Goal: Check status

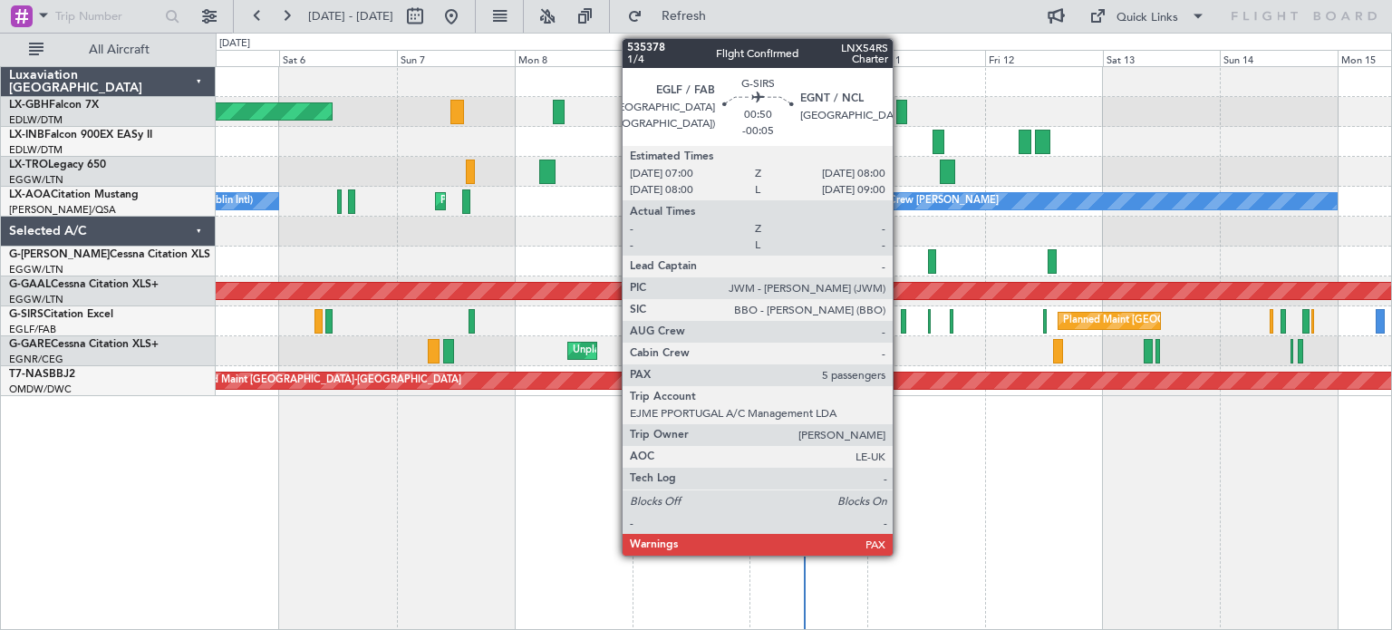
click at [901, 314] on div at bounding box center [903, 321] width 5 height 24
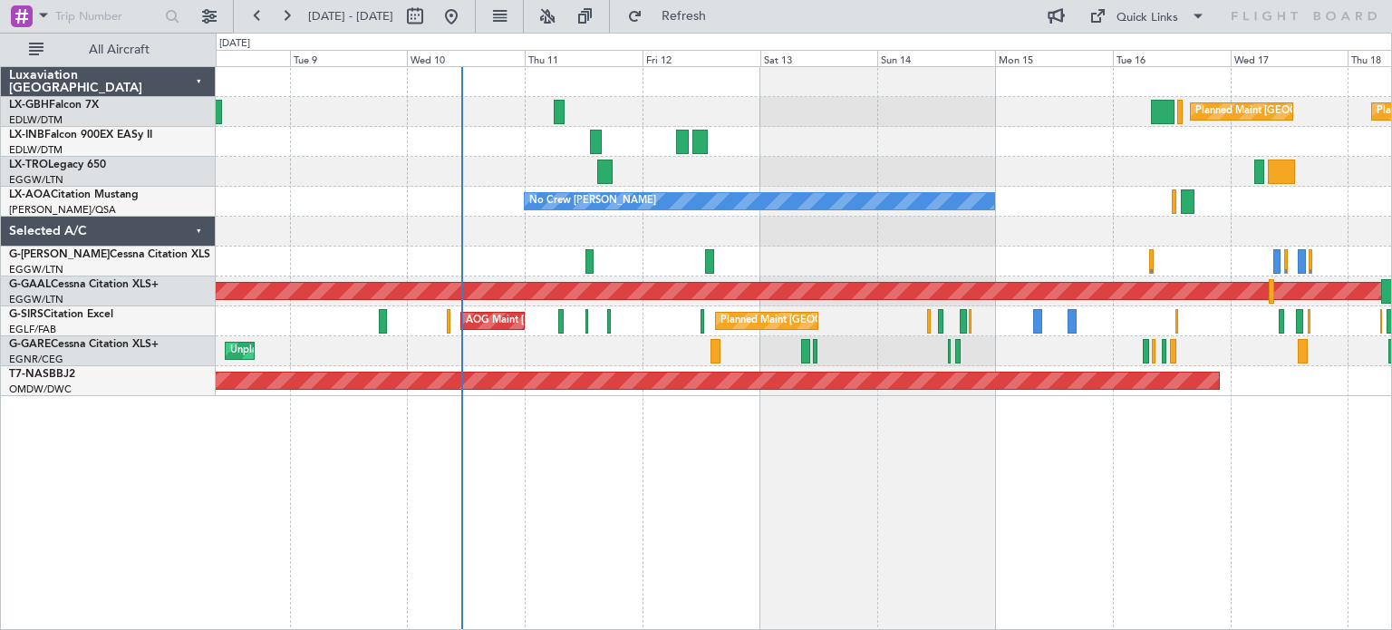
click at [604, 516] on div "Planned Maint [GEOGRAPHIC_DATA] ([GEOGRAPHIC_DATA]) Planned Maint Nurnberg Plan…" at bounding box center [804, 348] width 1176 height 564
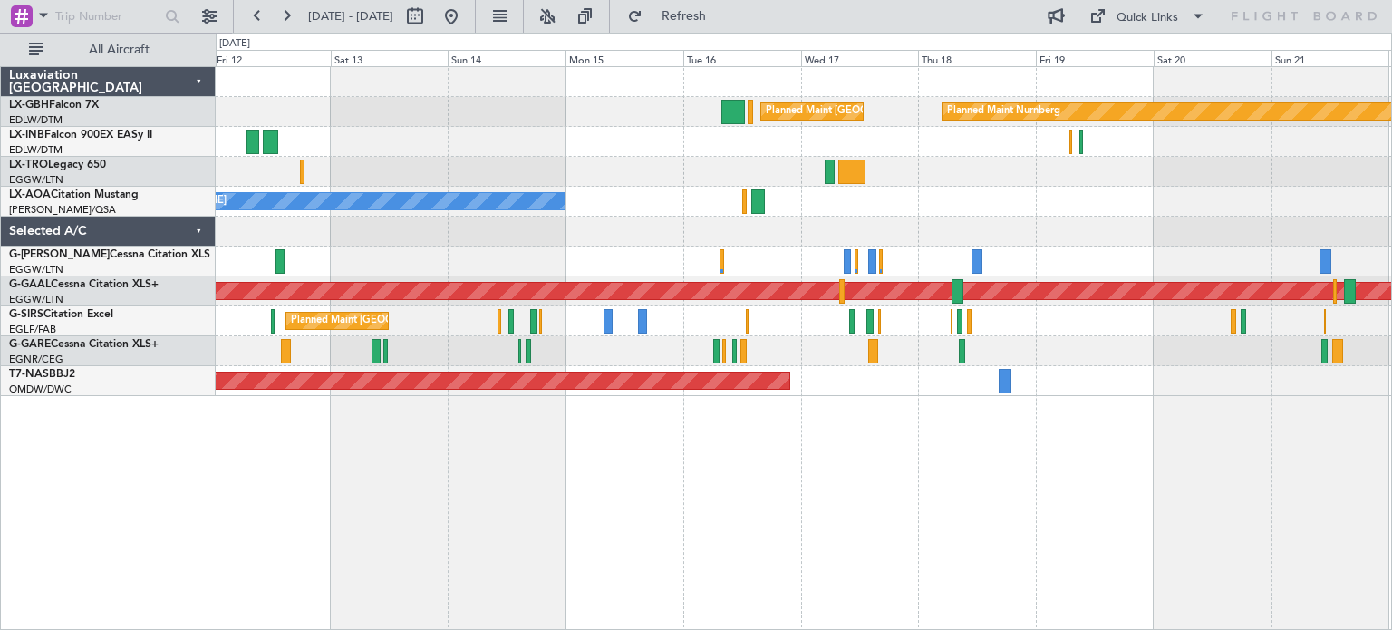
click at [354, 459] on div "Planned Maint Nurnberg Planned Maint [GEOGRAPHIC_DATA] ([GEOGRAPHIC_DATA]) No C…" at bounding box center [804, 348] width 1176 height 564
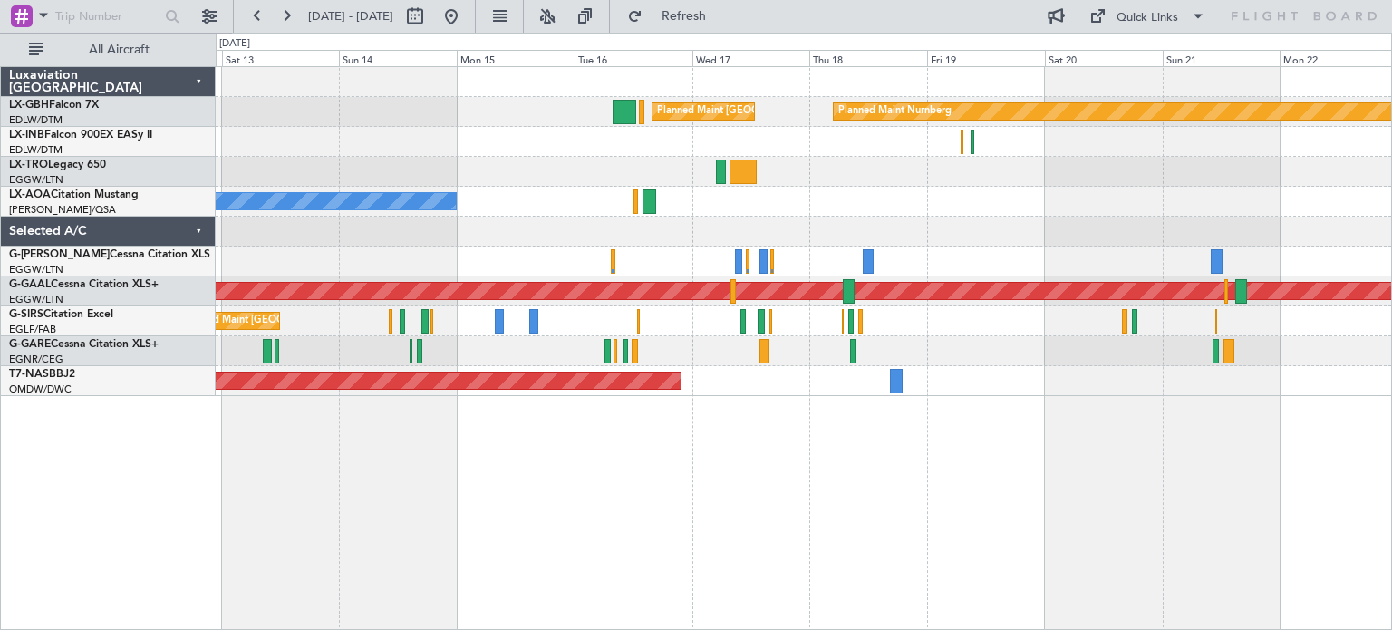
click at [738, 438] on div "Planned Maint Nurnberg Planned Maint [GEOGRAPHIC_DATA] ([GEOGRAPHIC_DATA]) No C…" at bounding box center [804, 348] width 1176 height 564
click at [772, 507] on div "Planned Maint Nurnberg Planned Maint [GEOGRAPHIC_DATA] ([GEOGRAPHIC_DATA]) No C…" at bounding box center [804, 348] width 1176 height 564
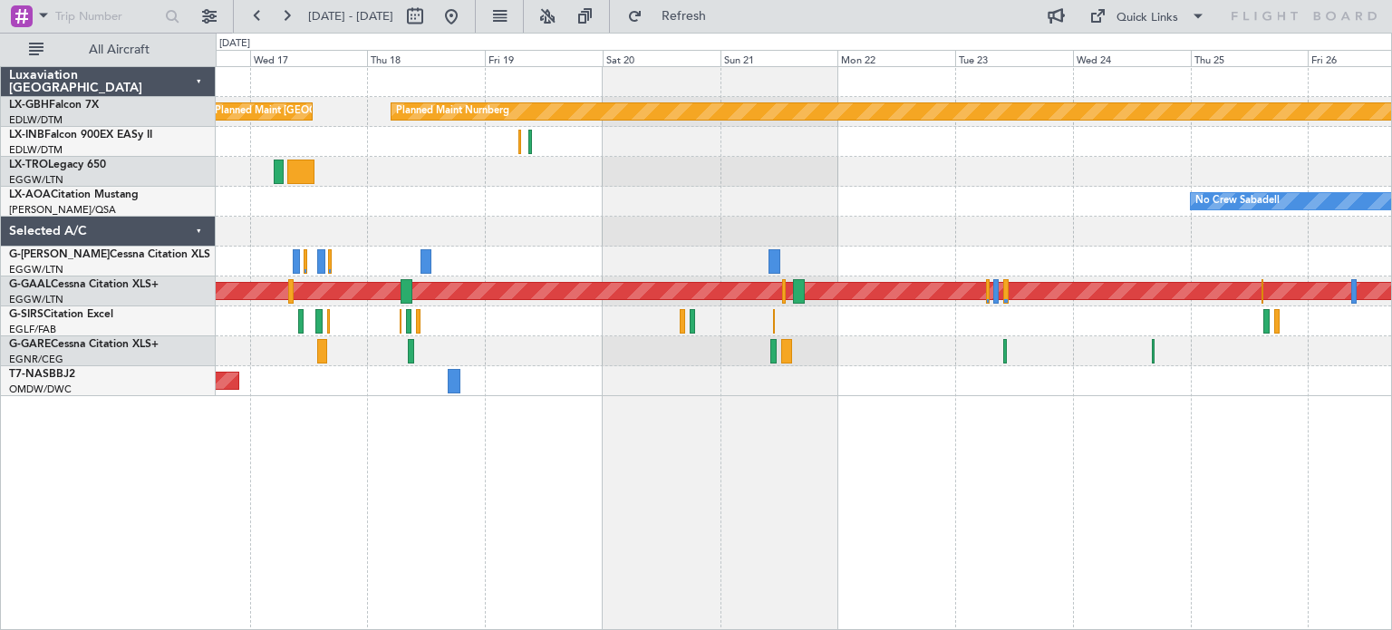
click at [501, 461] on div "Planned Maint Nurnberg Planned Maint [GEOGRAPHIC_DATA] ([GEOGRAPHIC_DATA]) No C…" at bounding box center [804, 348] width 1176 height 564
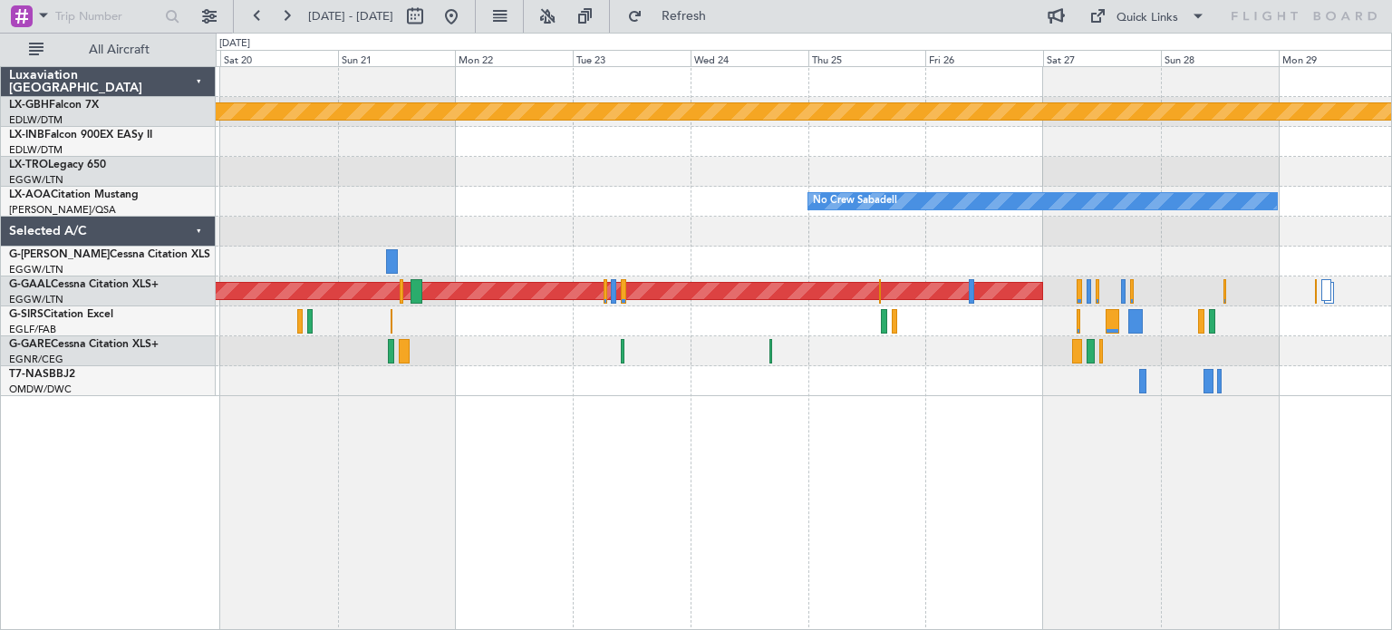
click at [721, 385] on div at bounding box center [803, 381] width 1175 height 30
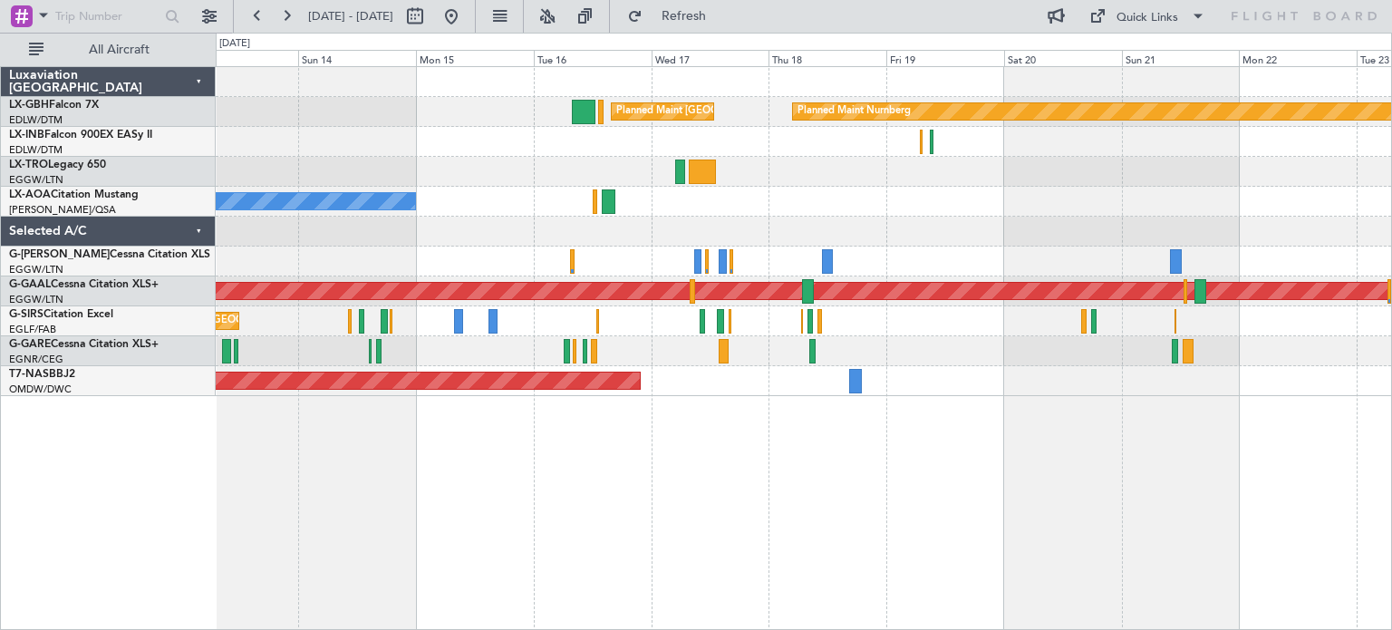
click at [1138, 481] on div "Planned Maint Nurnberg Planned Maint [GEOGRAPHIC_DATA] ([GEOGRAPHIC_DATA]) No C…" at bounding box center [804, 348] width 1176 height 564
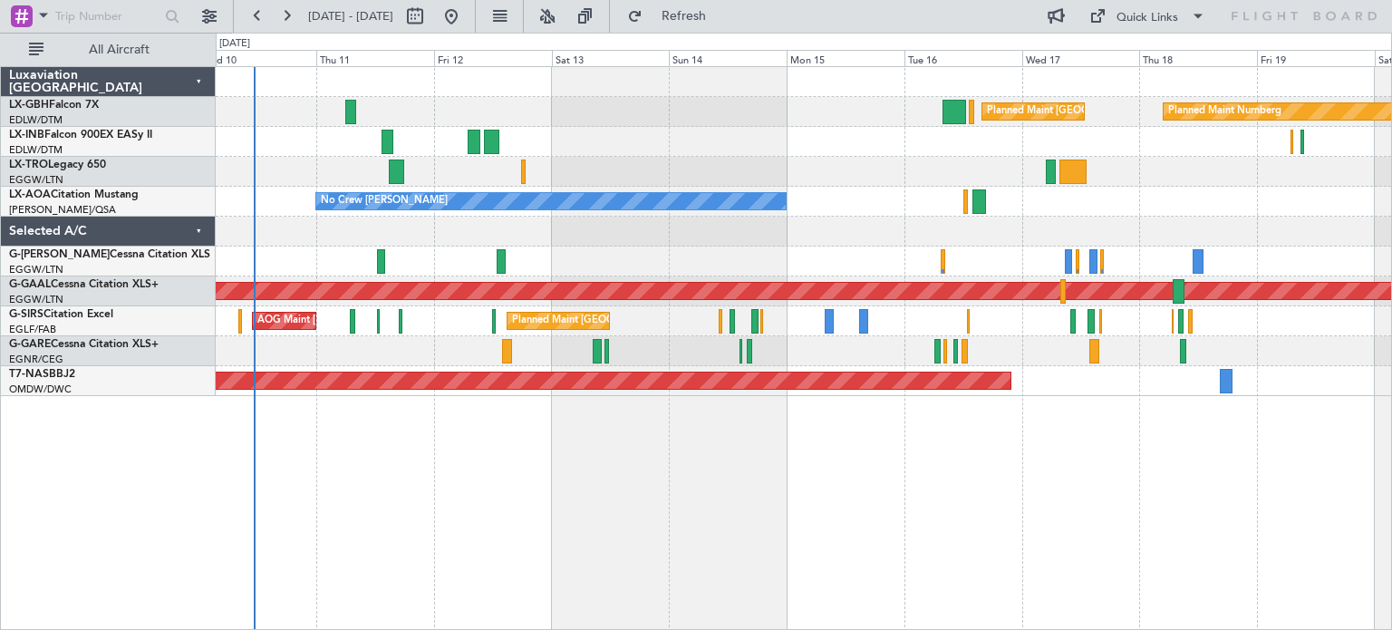
click at [1156, 499] on div "Planned Maint Nurnberg Planned Maint [GEOGRAPHIC_DATA] ([GEOGRAPHIC_DATA]) No C…" at bounding box center [804, 348] width 1176 height 564
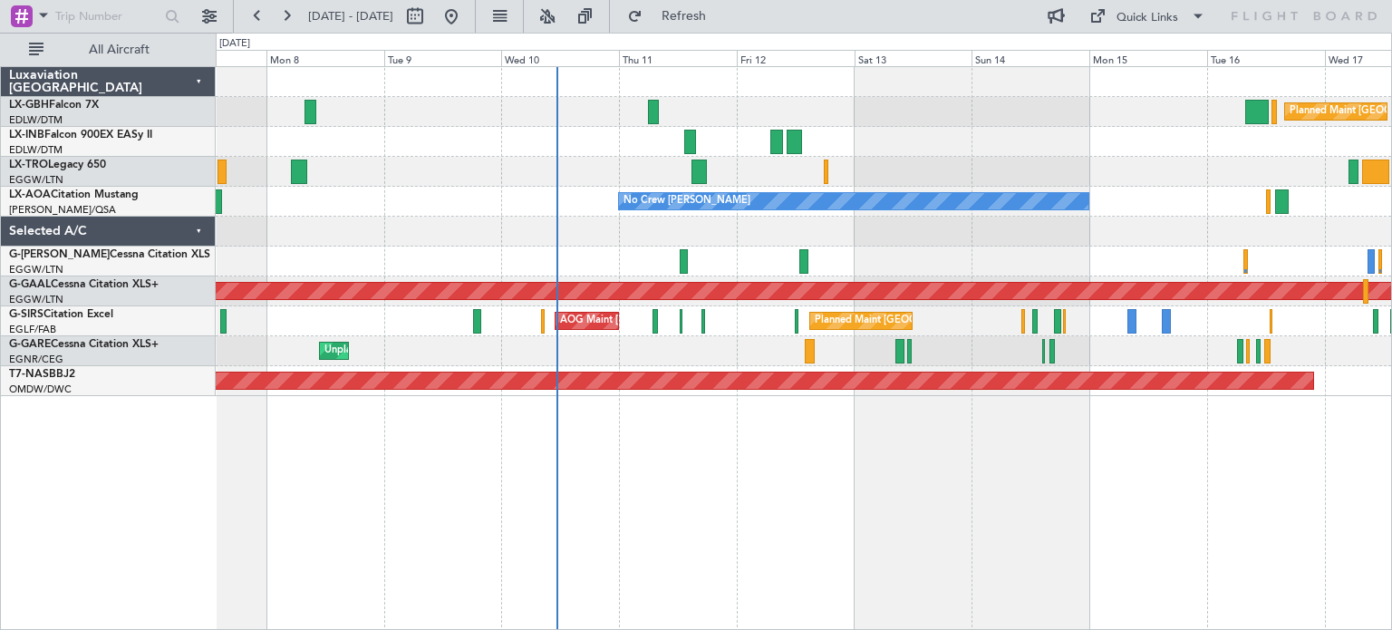
click at [701, 543] on div "Planned Maint [GEOGRAPHIC_DATA] ([GEOGRAPHIC_DATA]) Planned Maint Nurnberg Plan…" at bounding box center [804, 348] width 1176 height 564
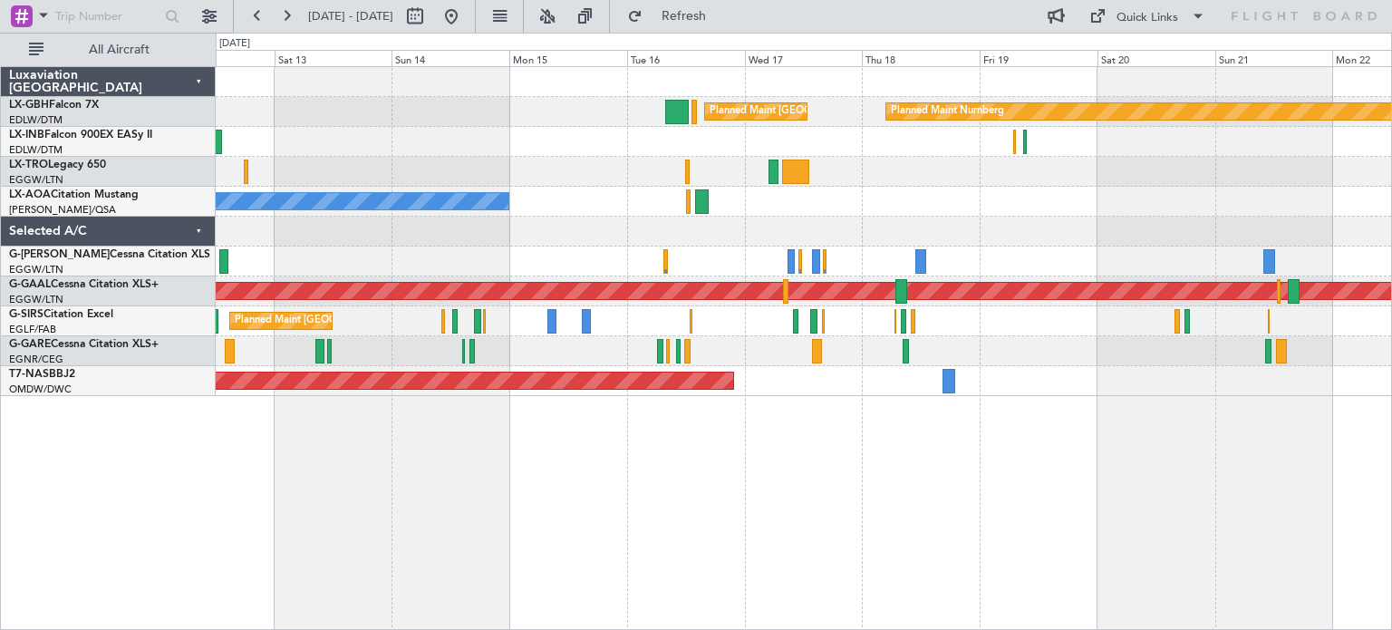
click at [414, 488] on div "Planned Maint [GEOGRAPHIC_DATA] ([GEOGRAPHIC_DATA]) Planned Maint Nurnberg No C…" at bounding box center [804, 348] width 1176 height 564
